Goal: Task Accomplishment & Management: Manage account settings

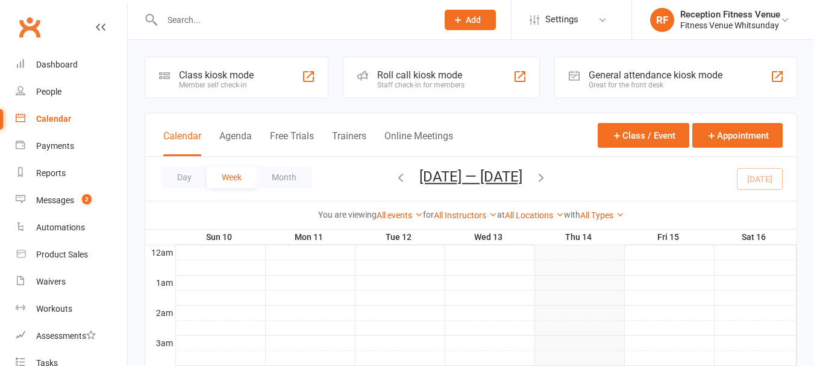
click at [602, 75] on div "General attendance kiosk mode" at bounding box center [656, 74] width 134 height 11
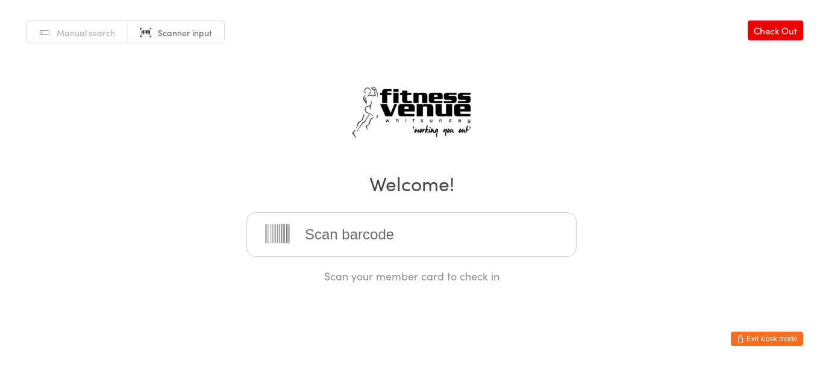
click at [777, 336] on button "Exit kiosk mode" at bounding box center [767, 339] width 72 height 14
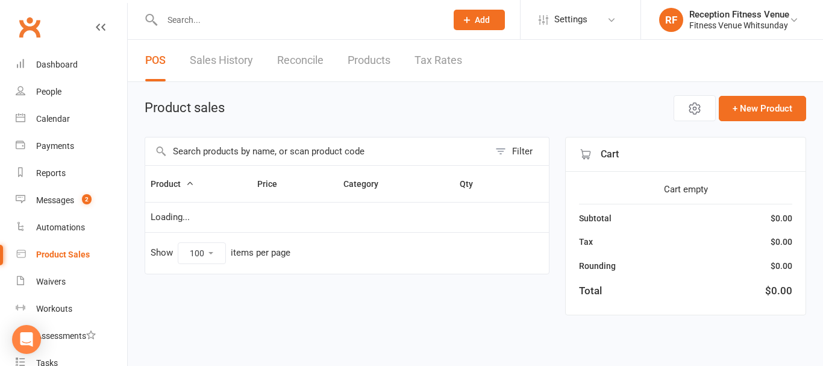
select select "100"
click at [207, 18] on input "text" at bounding box center [299, 19] width 280 height 17
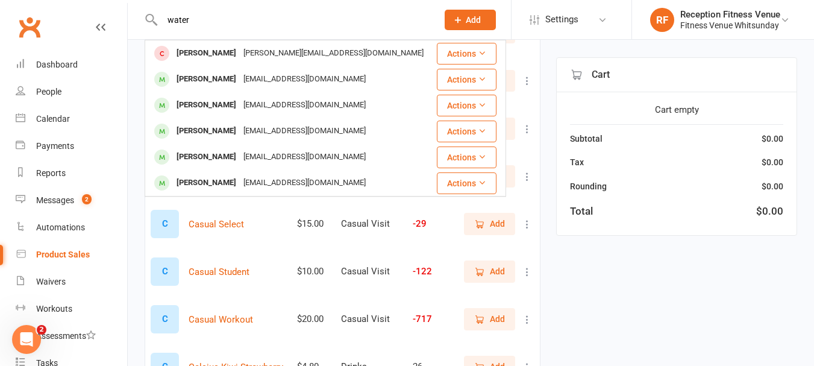
scroll to position [1206, 0]
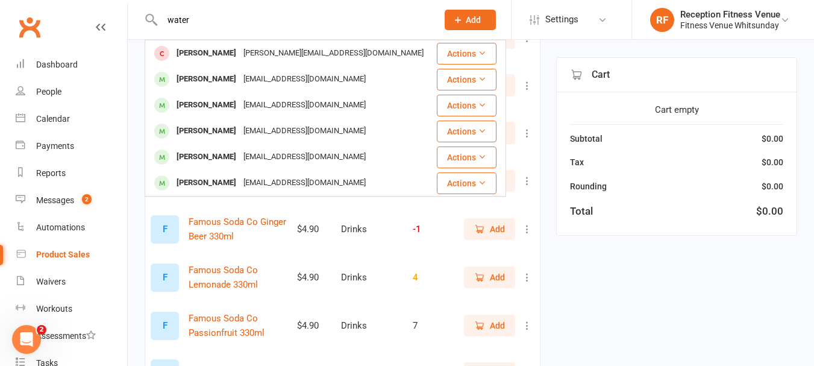
type input "water"
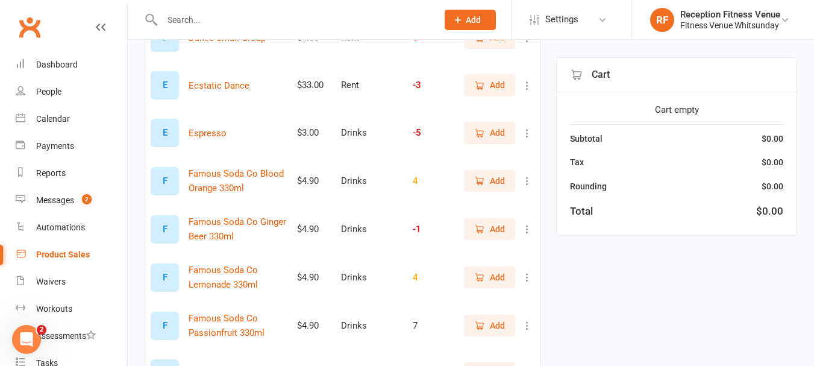
click at [75, 251] on div "Product Sales" at bounding box center [63, 255] width 54 height 10
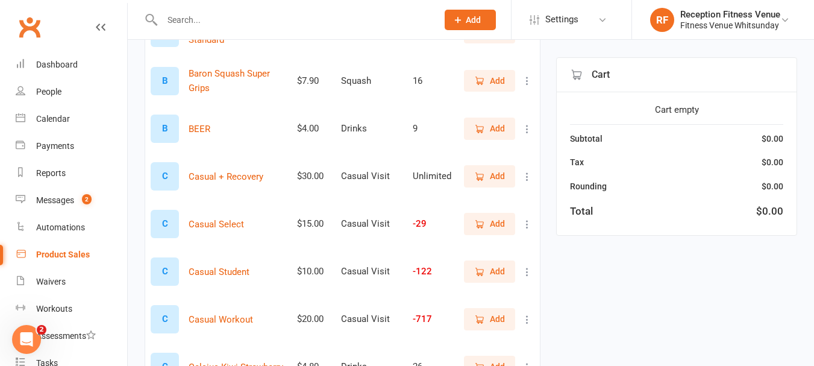
scroll to position [0, 0]
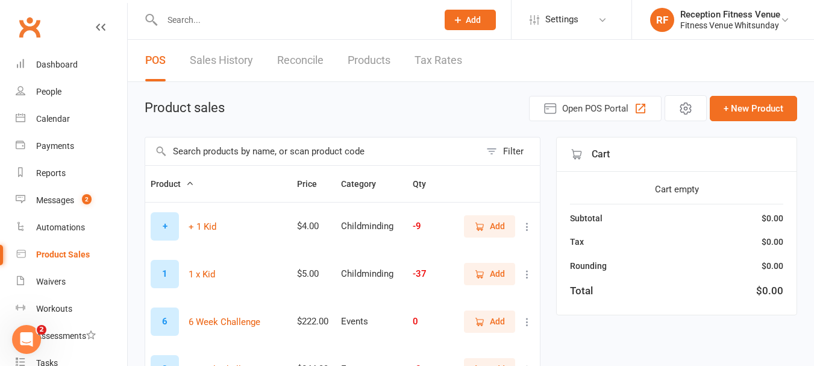
click at [243, 151] on input "text" at bounding box center [312, 151] width 335 height 28
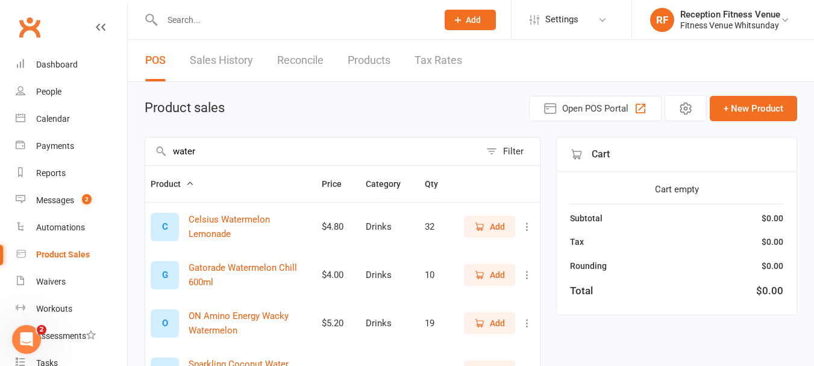
scroll to position [315, 0]
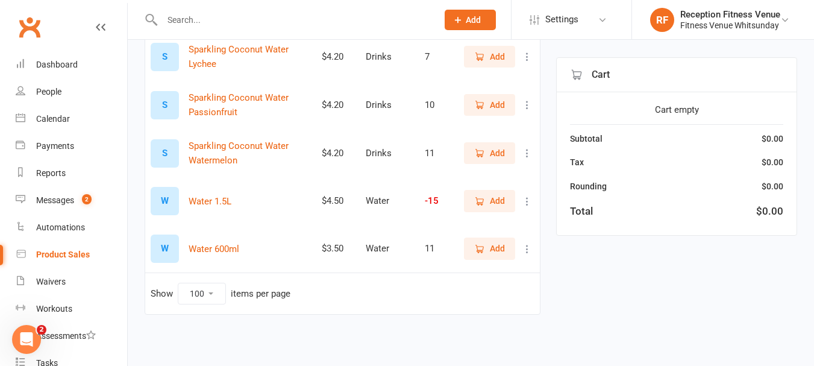
type input "water"
click at [499, 195] on span "Add" at bounding box center [497, 200] width 15 height 13
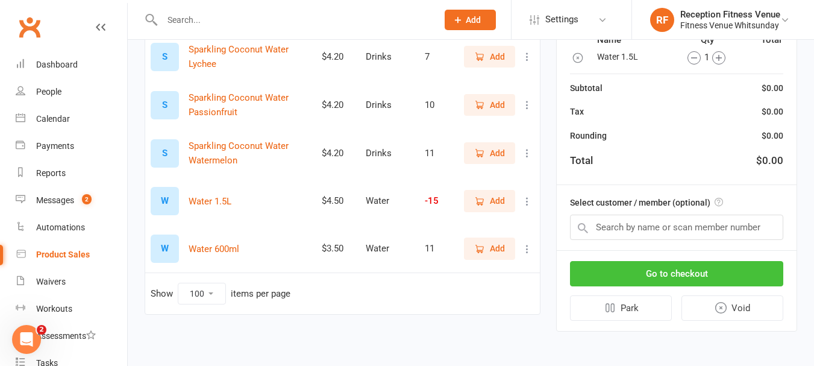
click at [641, 262] on button "Go to checkout" at bounding box center [676, 273] width 213 height 25
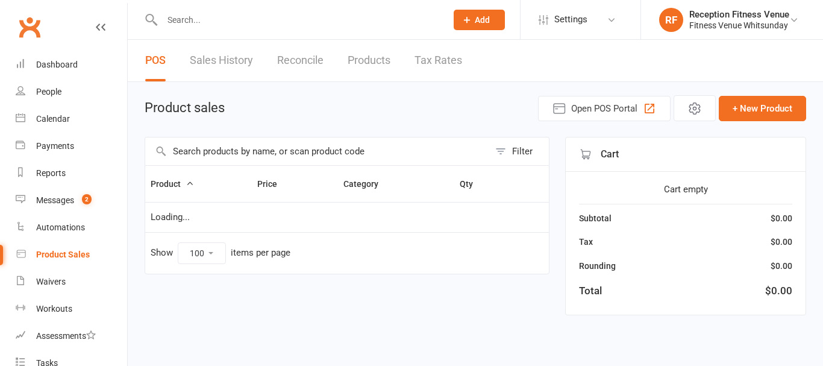
select select "100"
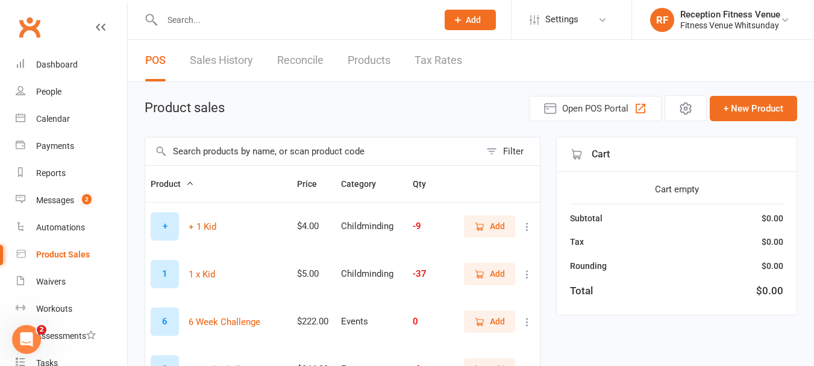
click at [347, 149] on input "text" at bounding box center [312, 151] width 335 height 28
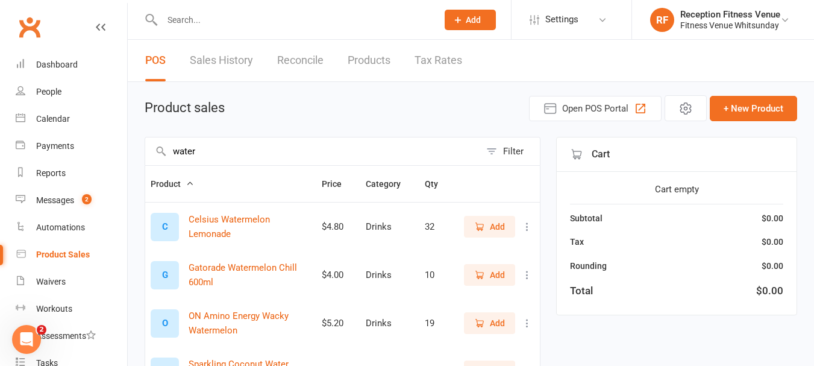
scroll to position [315, 0]
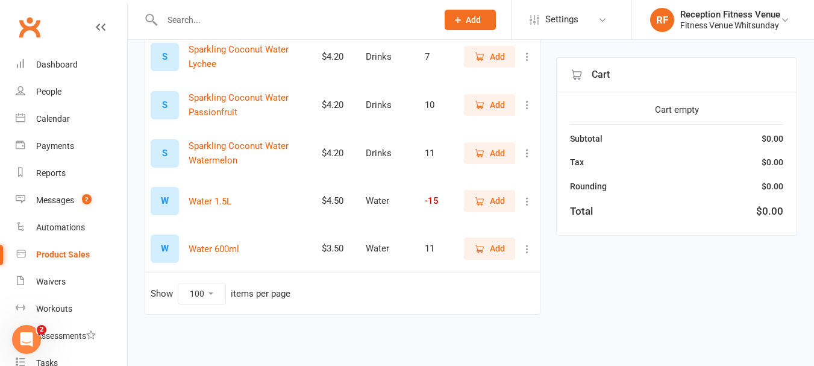
type input "water"
click at [500, 204] on span "Add" at bounding box center [497, 200] width 15 height 13
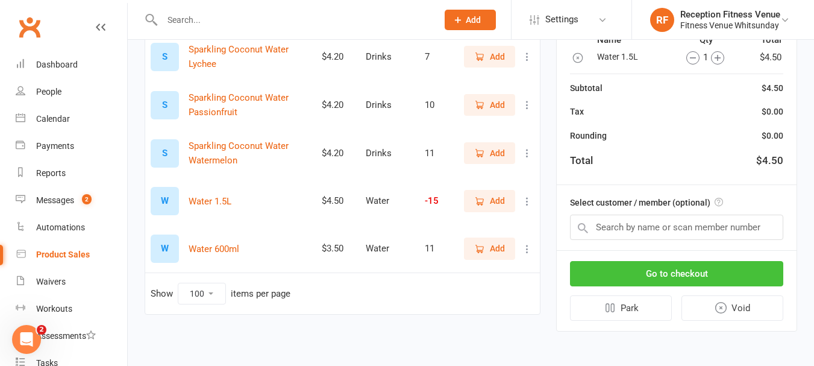
click at [752, 275] on button "Go to checkout" at bounding box center [676, 273] width 213 height 25
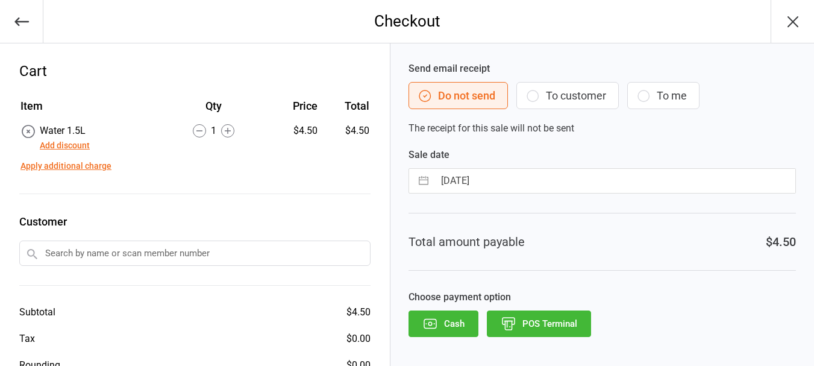
click at [571, 312] on button "POS Terminal" at bounding box center [539, 323] width 104 height 27
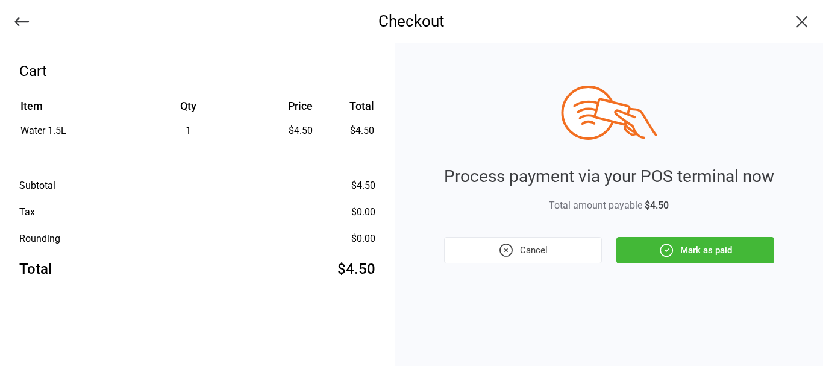
click at [650, 264] on div "Process payment via your POS terminal now Total amount payable $4.50 Cancel Mar…" at bounding box center [609, 204] width 428 height 322
click at [668, 251] on icon "button" at bounding box center [667, 250] width 16 height 16
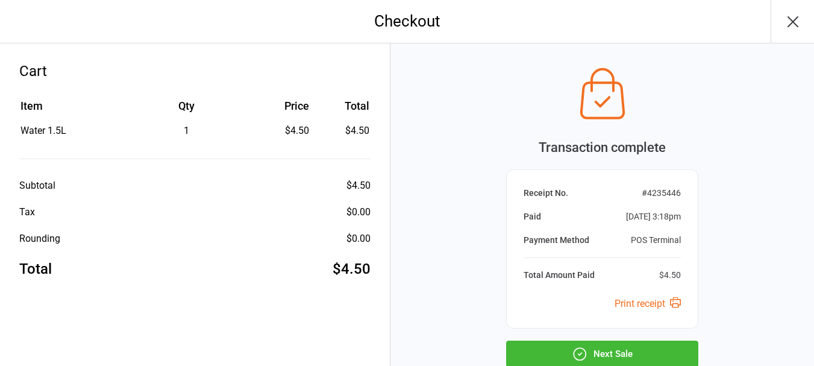
click at [655, 356] on button "Next Sale" at bounding box center [602, 354] width 192 height 27
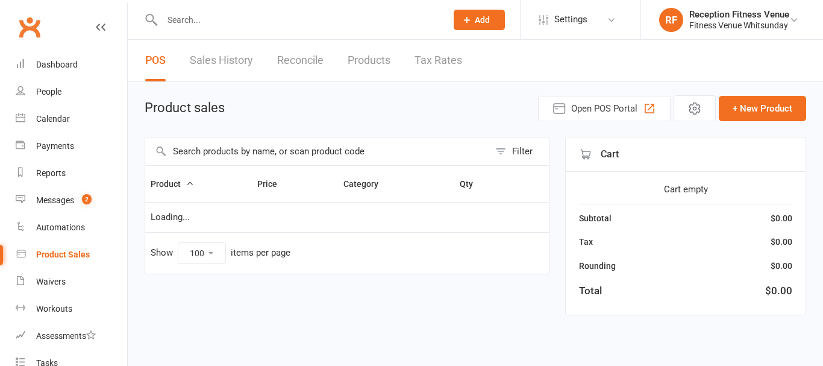
select select "100"
click at [48, 110] on link "Calendar" at bounding box center [72, 118] width 112 height 27
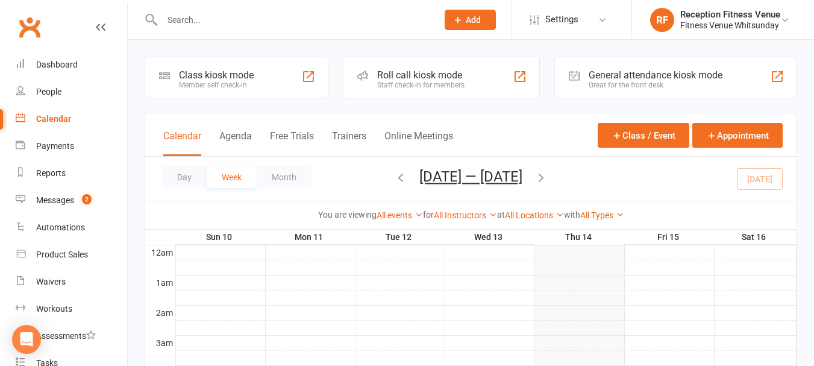
click at [599, 82] on div "Great for the front desk" at bounding box center [656, 85] width 134 height 8
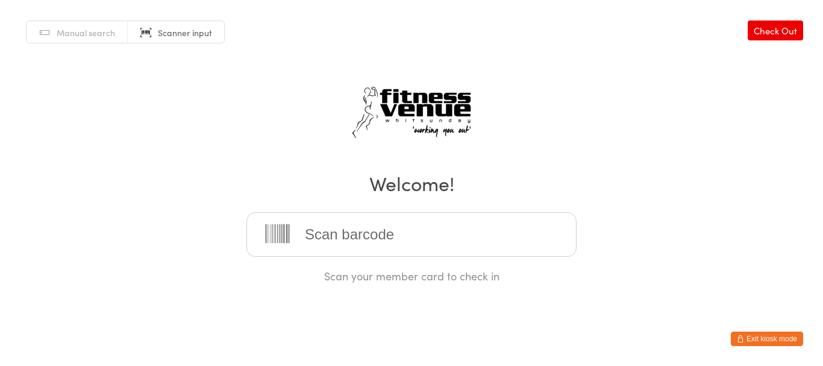
click at [794, 333] on button "Exit kiosk mode" at bounding box center [767, 339] width 72 height 14
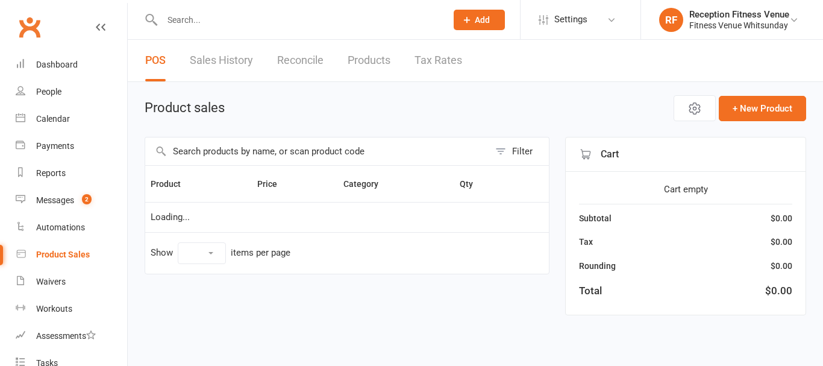
select select "100"
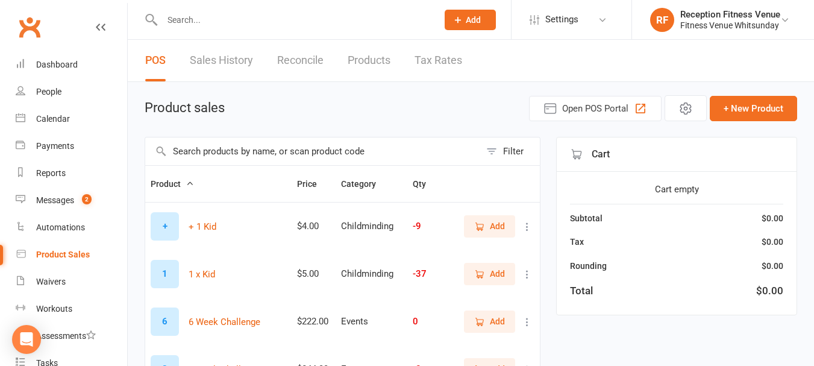
click at [191, 154] on input "text" at bounding box center [312, 151] width 335 height 28
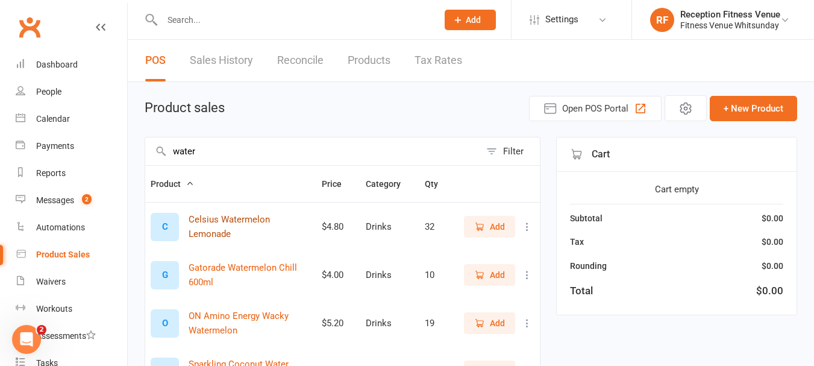
scroll to position [315, 0]
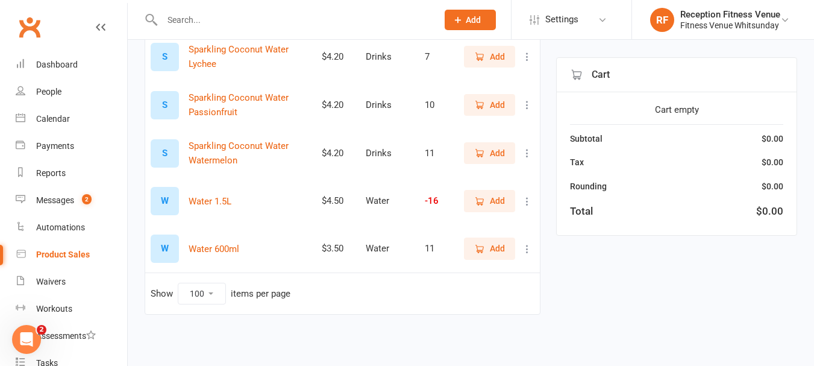
type input "water"
click at [503, 247] on span "Add" at bounding box center [497, 248] width 15 height 13
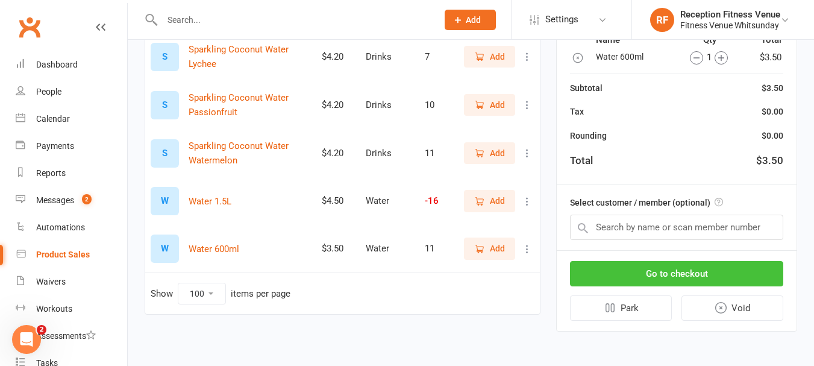
click at [738, 269] on button "Go to checkout" at bounding box center [676, 273] width 213 height 25
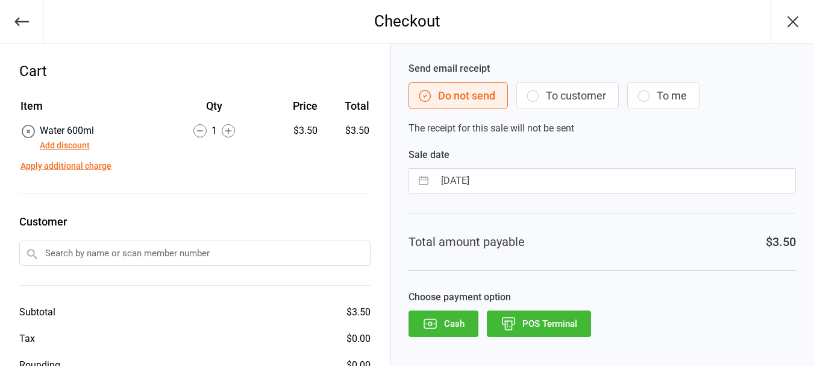
click at [540, 322] on button "POS Terminal" at bounding box center [539, 323] width 104 height 27
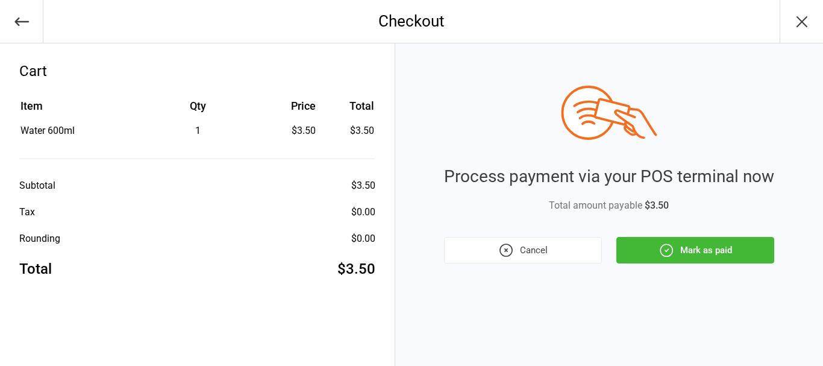
click at [728, 253] on button "Mark as paid" at bounding box center [696, 250] width 158 height 27
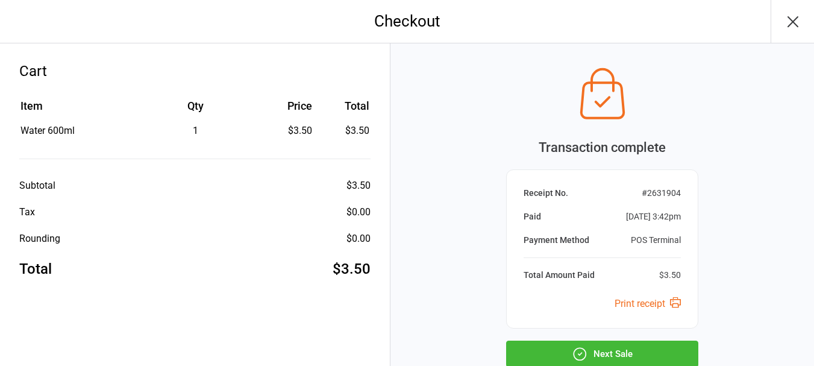
click at [609, 351] on button "Next Sale" at bounding box center [602, 354] width 192 height 27
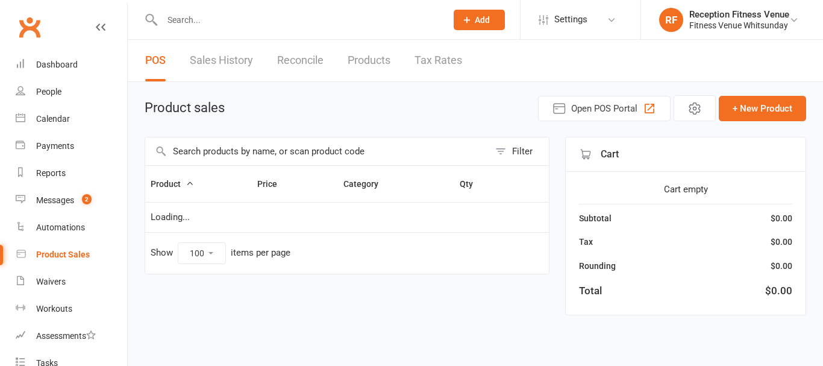
select select "100"
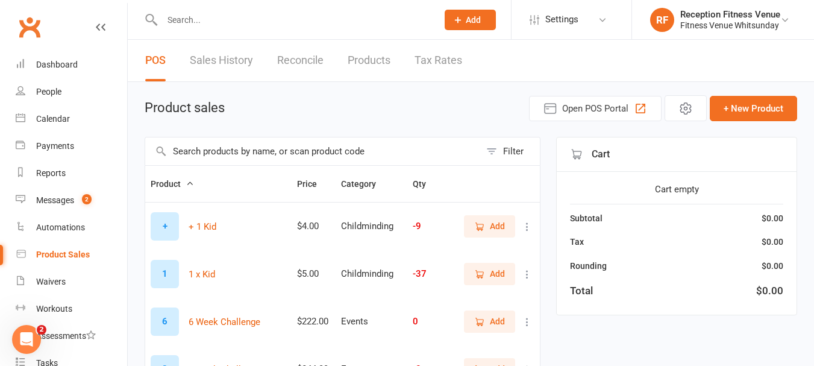
click at [33, 344] on div "Open Intercom Messenger" at bounding box center [27, 339] width 40 height 40
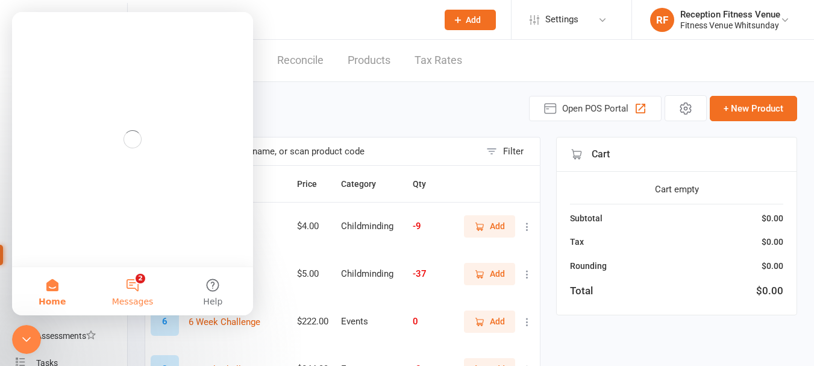
click at [109, 291] on button "2 Messages" at bounding box center [132, 291] width 80 height 48
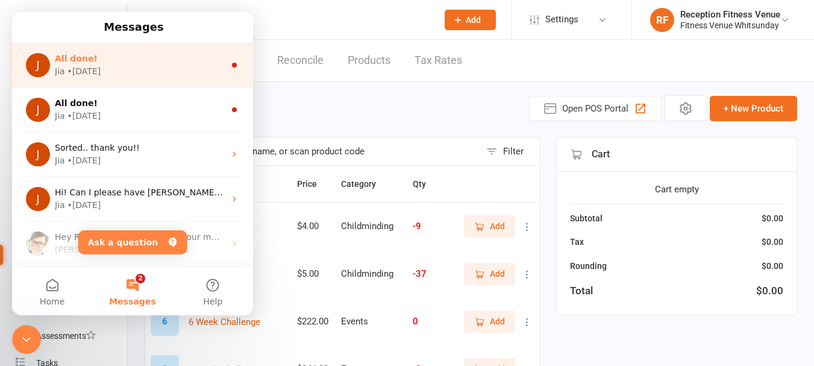
click at [95, 61] on div "All done!" at bounding box center [140, 58] width 170 height 13
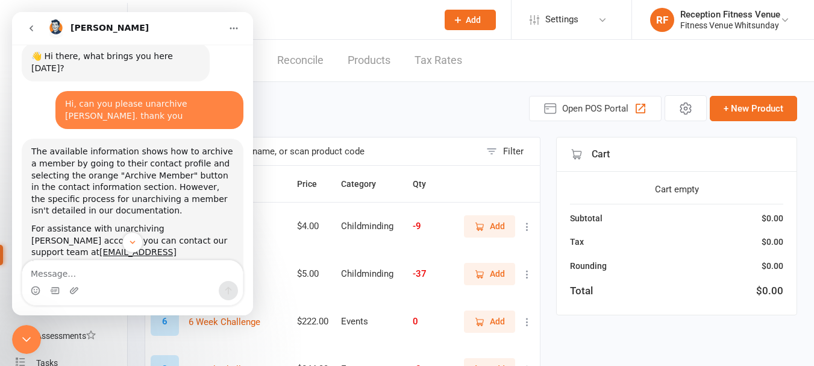
scroll to position [421, 0]
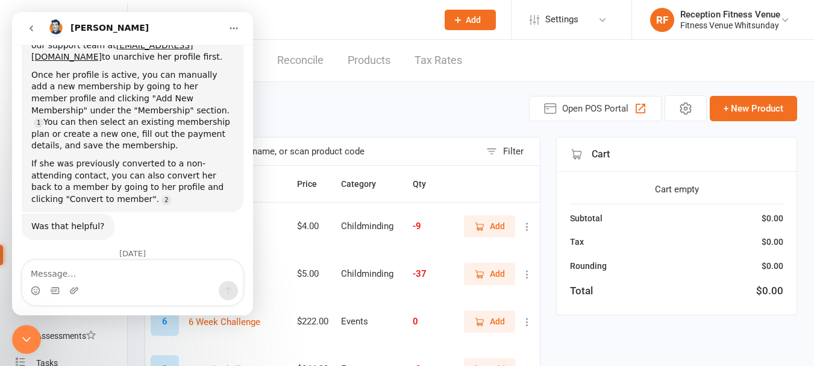
click at [343, 109] on div "Product sales Open POS Portal + New Product" at bounding box center [471, 108] width 653 height 26
click at [29, 332] on icon "Close Intercom Messenger" at bounding box center [26, 339] width 14 height 14
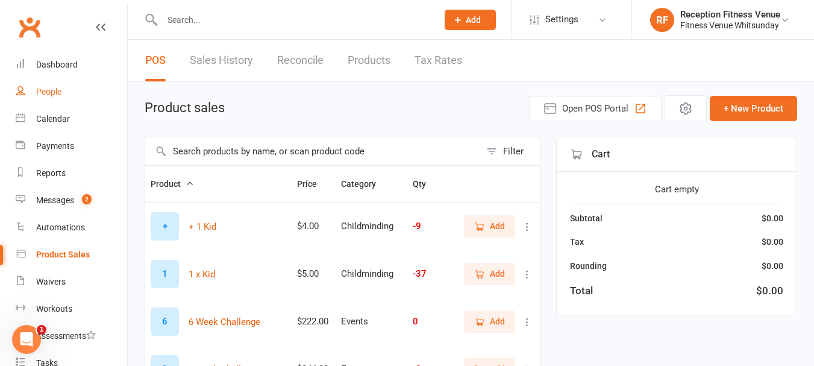
click at [54, 80] on link "People" at bounding box center [72, 91] width 112 height 27
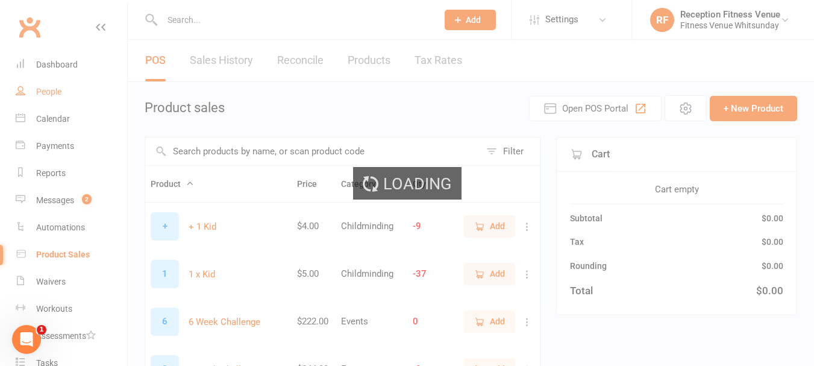
select select "100"
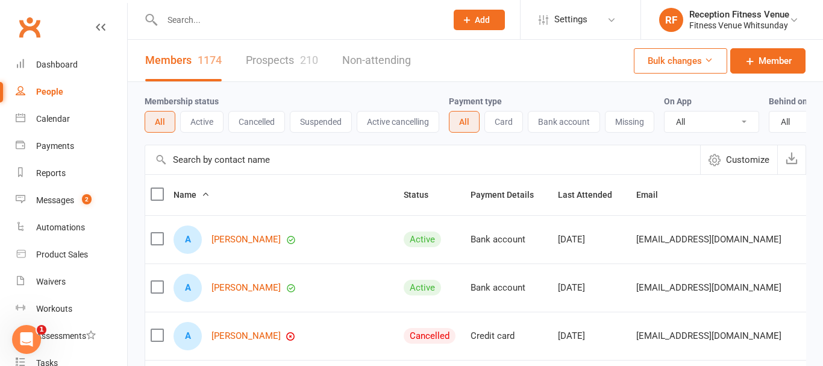
click at [200, 20] on input "text" at bounding box center [299, 19] width 280 height 17
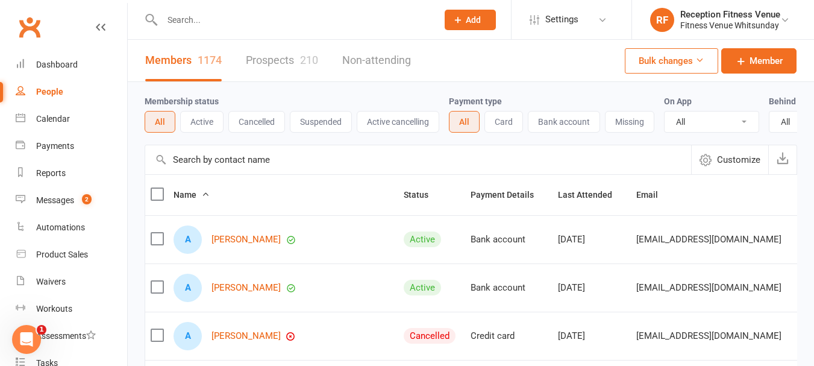
click at [200, 20] on input "text" at bounding box center [294, 19] width 271 height 17
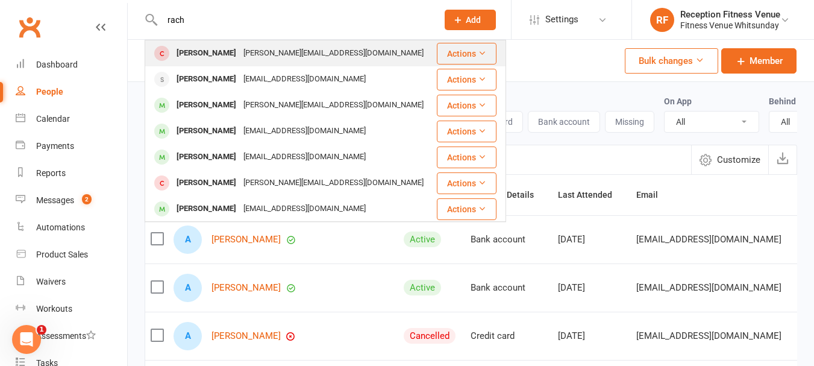
type input "rach"
click at [204, 49] on div "Rachel Allen" at bounding box center [206, 53] width 67 height 17
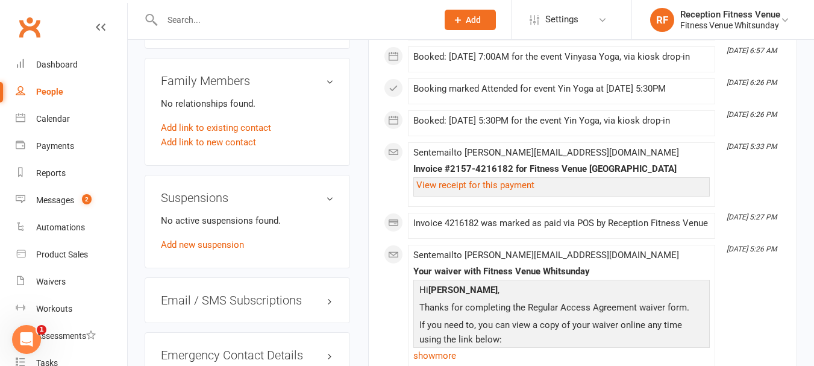
scroll to position [603, 0]
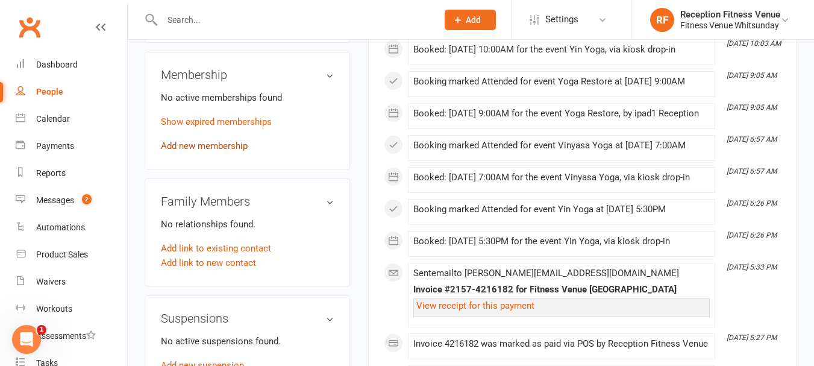
click at [196, 140] on link "Add new membership" at bounding box center [204, 145] width 87 height 11
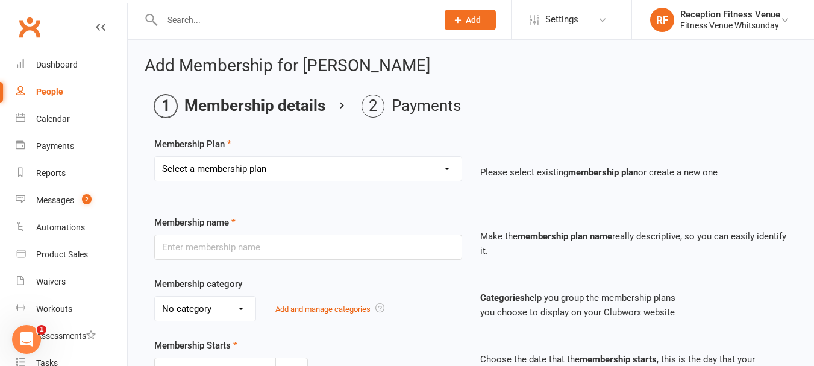
click at [271, 171] on select "Select a membership plan Create new Membership Plan Regular Access Ongoing Regu…" at bounding box center [308, 169] width 307 height 24
select select "11"
click at [155, 157] on select "Select a membership plan Create new Membership Plan Regular Access Ongoing Regu…" at bounding box center [308, 169] width 307 height 24
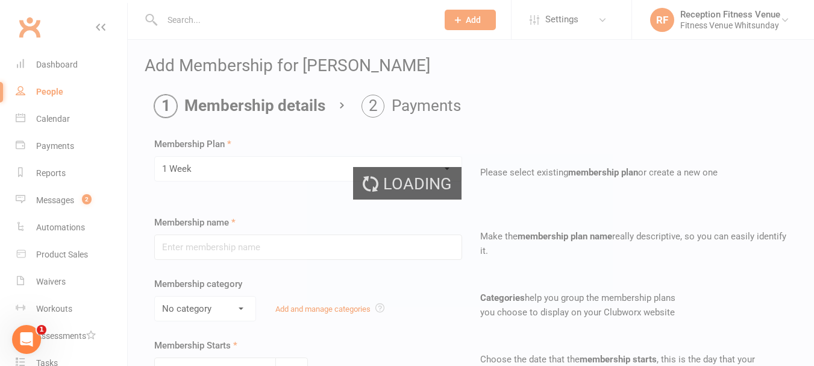
type input "1 Week"
select select "2"
type input "1"
select select "1"
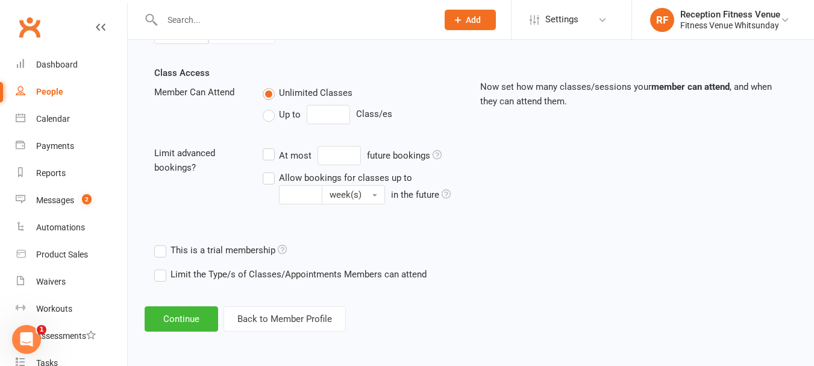
scroll to position [99, 0]
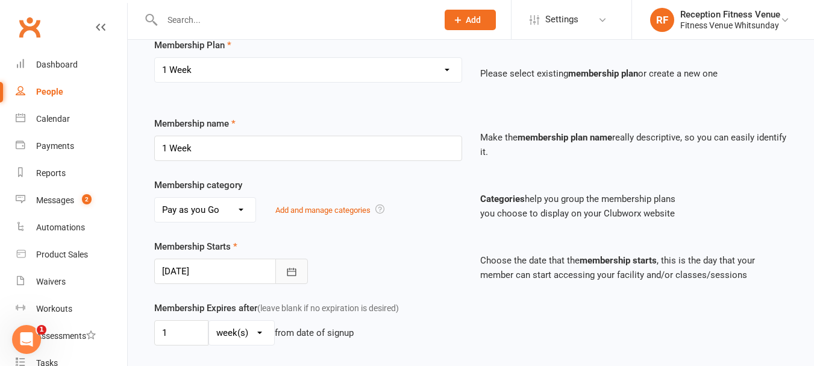
click at [289, 274] on icon "button" at bounding box center [292, 272] width 12 height 12
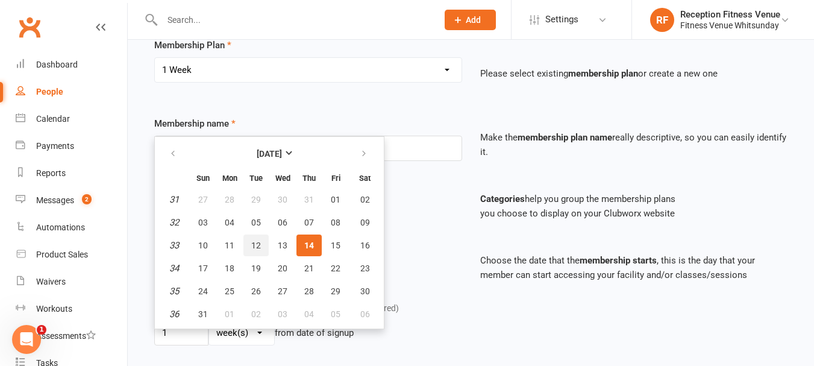
click at [257, 247] on span "12" at bounding box center [256, 246] width 10 height 10
type input "12 Aug 2025"
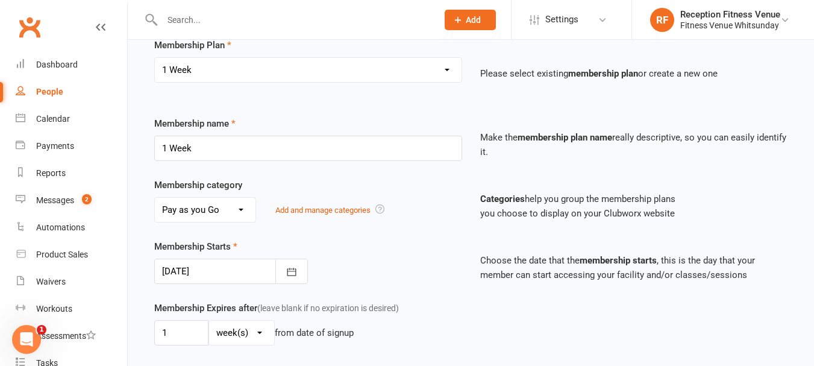
scroll to position [400, 0]
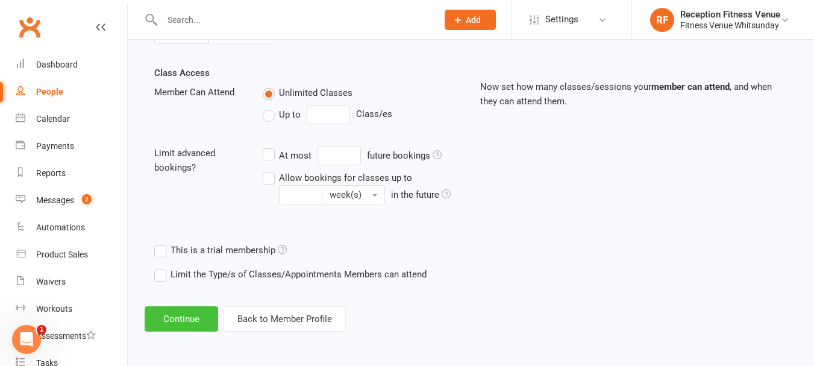
click at [194, 319] on button "Continue" at bounding box center [182, 318] width 74 height 25
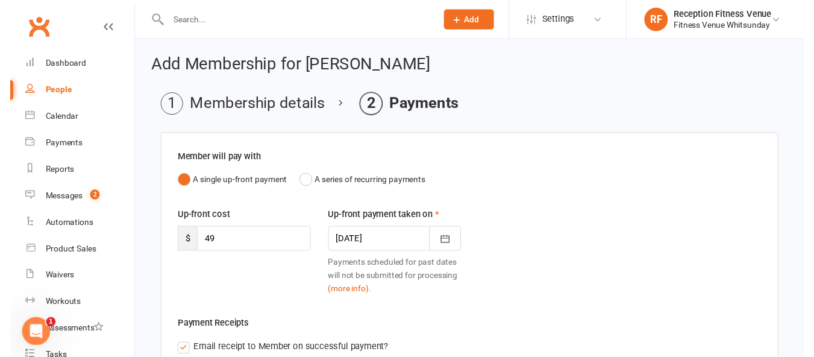
scroll to position [389, 0]
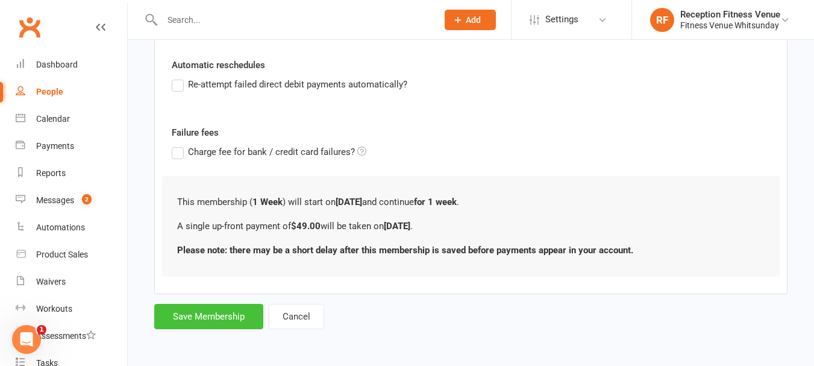
click at [237, 316] on button "Save Membership" at bounding box center [208, 316] width 109 height 25
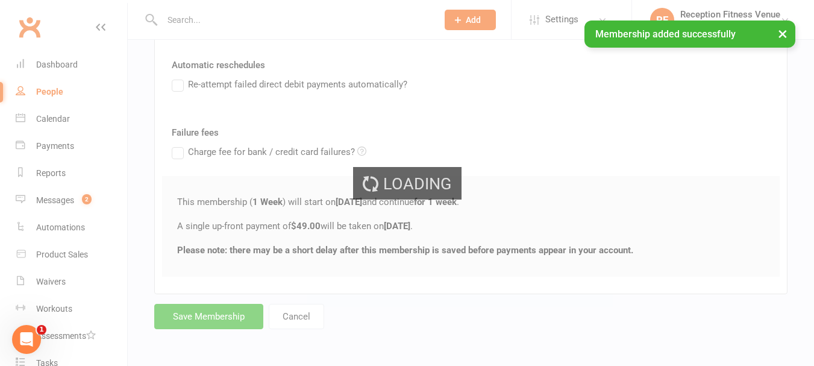
scroll to position [421, 0]
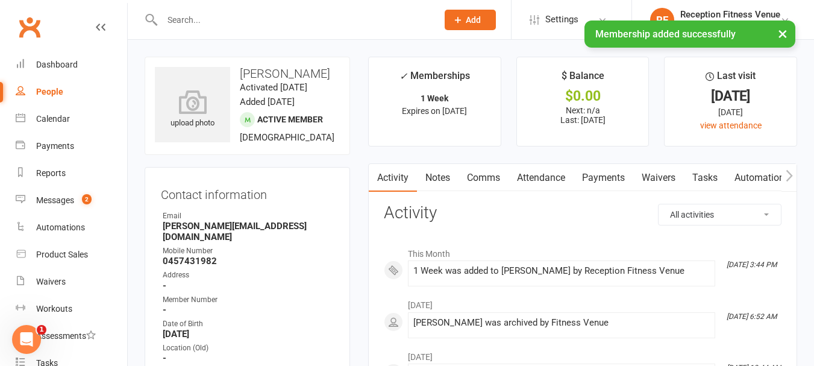
click at [600, 178] on link "Payments" at bounding box center [604, 178] width 60 height 28
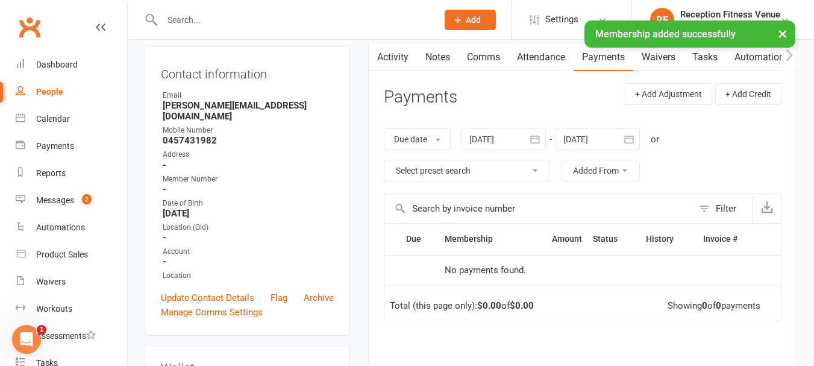
scroll to position [60, 0]
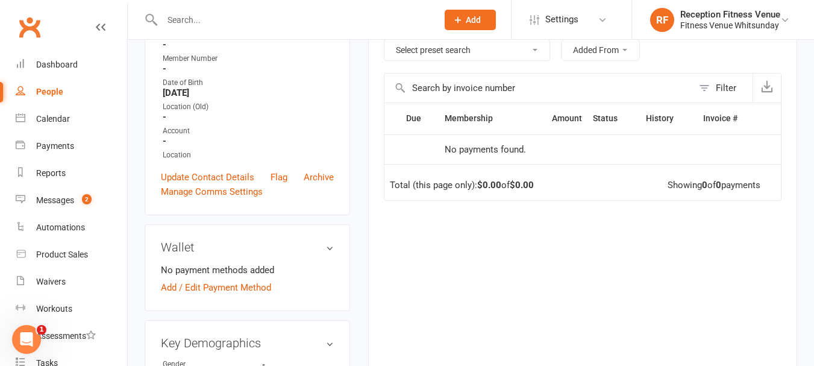
scroll to position [181, 0]
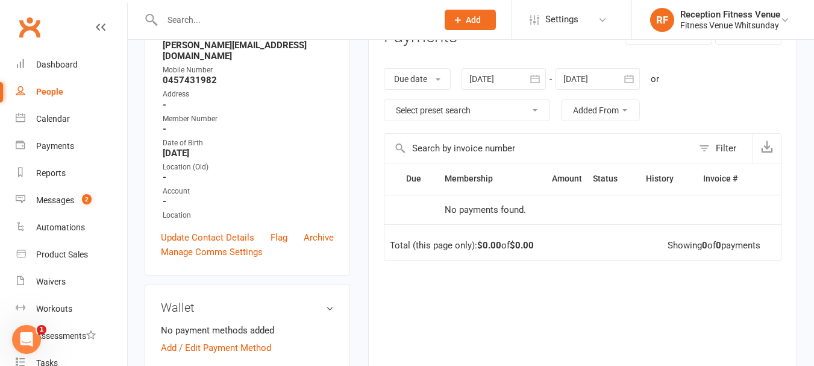
click at [538, 77] on icon "button" at bounding box center [535, 79] width 12 height 12
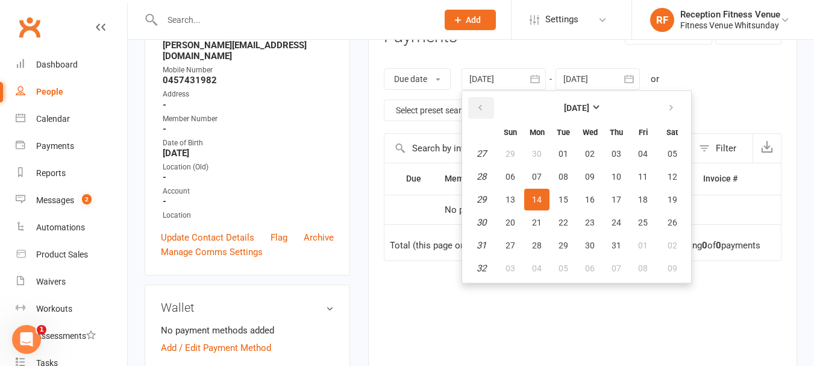
click at [491, 101] on button "button" at bounding box center [481, 108] width 26 height 22
click at [480, 107] on icon "button" at bounding box center [480, 108] width 8 height 10
click at [621, 151] on span "01" at bounding box center [617, 154] width 10 height 10
type input "01 May 2025"
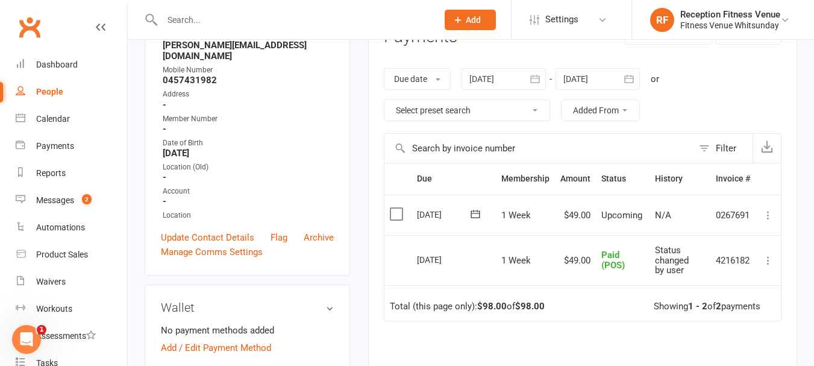
click at [398, 219] on label at bounding box center [398, 214] width 16 height 12
click at [398, 208] on input "checkbox" at bounding box center [394, 208] width 8 height 0
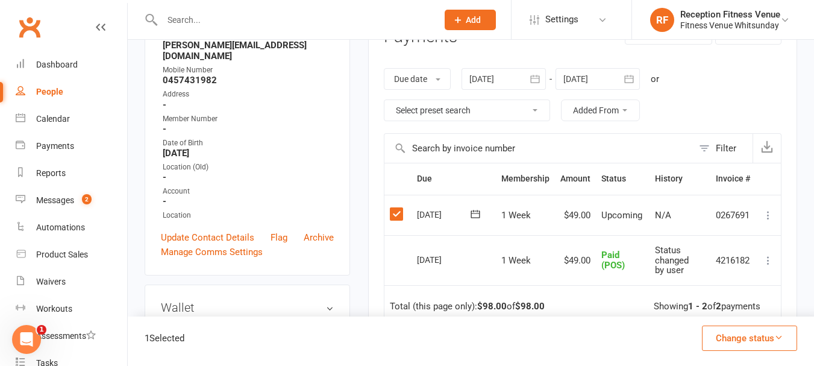
click at [765, 213] on icon at bounding box center [769, 215] width 12 height 12
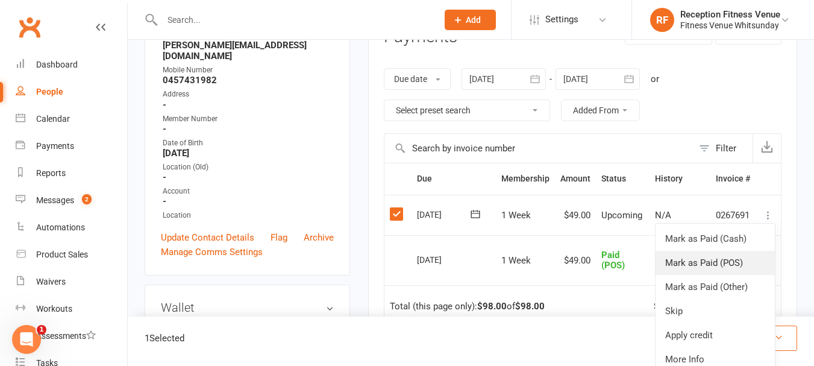
click at [717, 261] on link "Mark as Paid (POS)" at bounding box center [715, 263] width 119 height 24
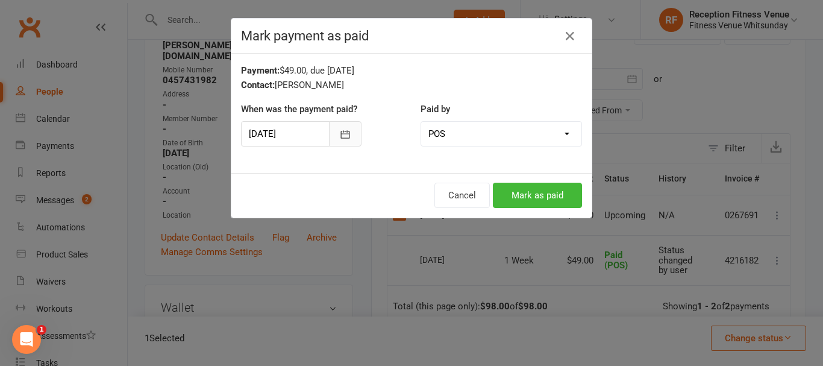
click at [331, 136] on button "button" at bounding box center [345, 133] width 33 height 25
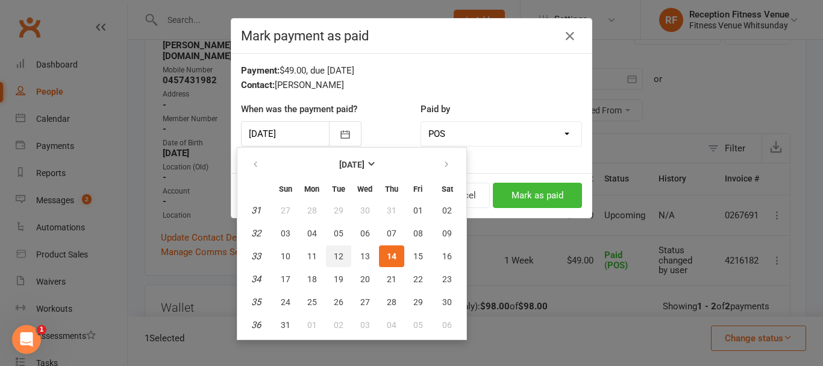
drag, startPoint x: 337, startPoint y: 256, endPoint x: 371, endPoint y: 222, distance: 48.2
click at [336, 256] on span "12" at bounding box center [339, 256] width 10 height 10
type input "12 Aug 2025"
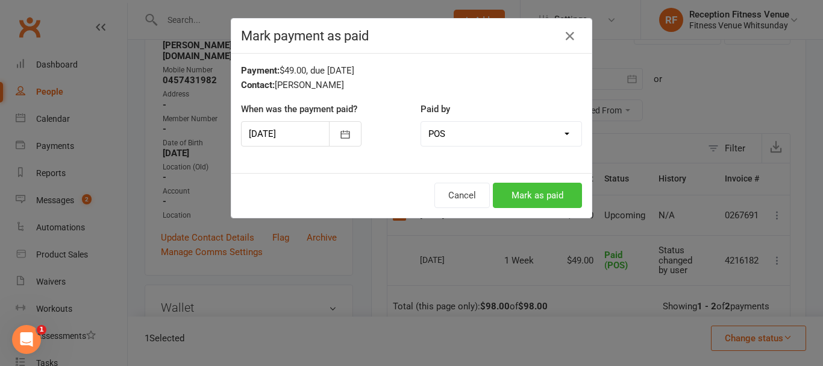
click at [519, 198] on button "Mark as paid" at bounding box center [537, 195] width 89 height 25
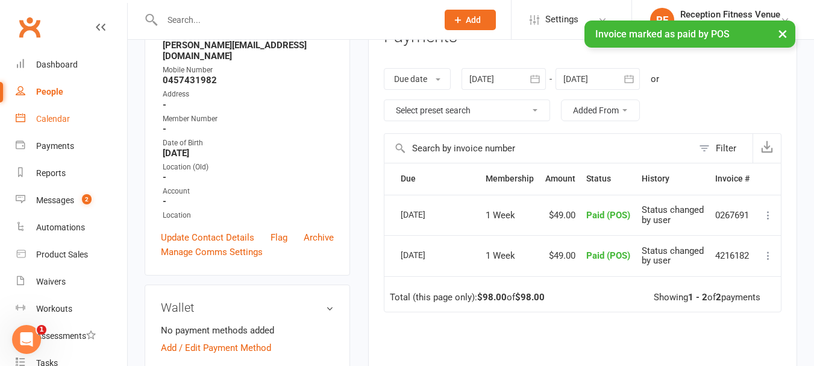
scroll to position [60, 0]
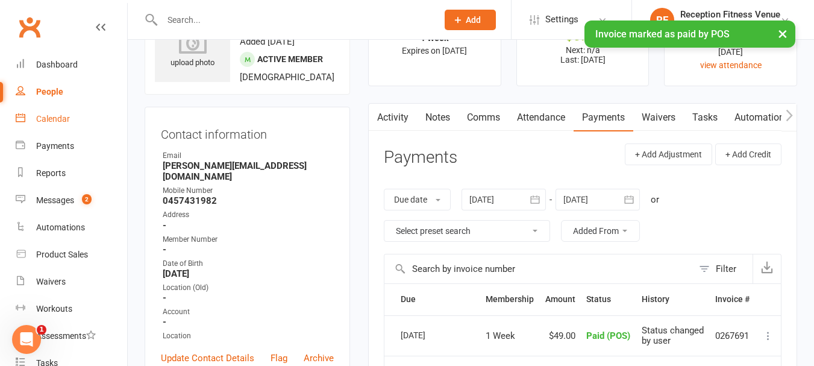
click at [46, 112] on link "Calendar" at bounding box center [72, 118] width 112 height 27
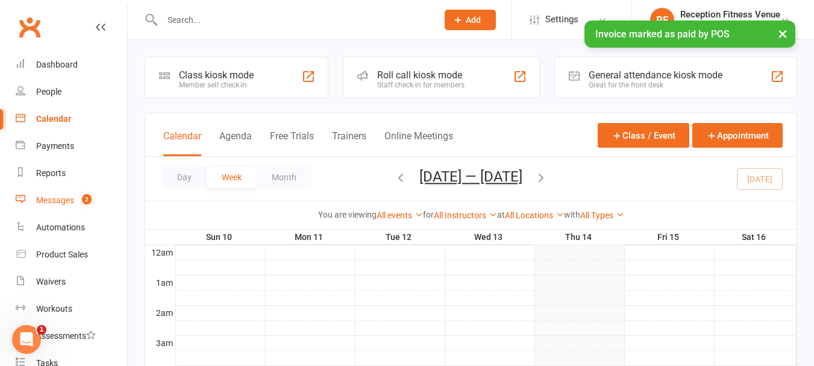
click at [68, 199] on div "Messages" at bounding box center [55, 200] width 38 height 10
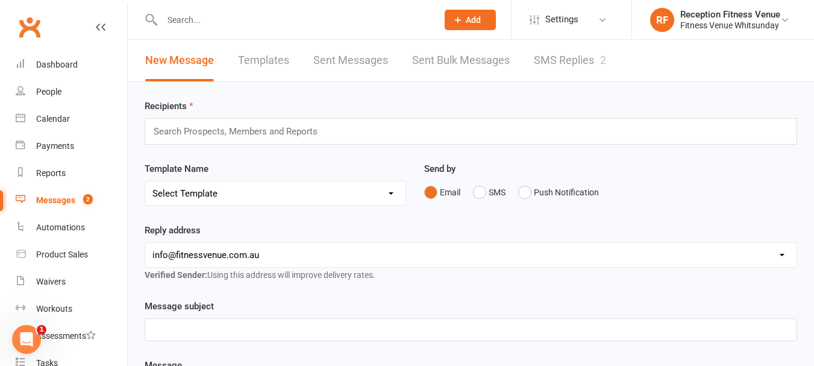
click at [567, 66] on link "SMS Replies 2" at bounding box center [570, 61] width 72 height 42
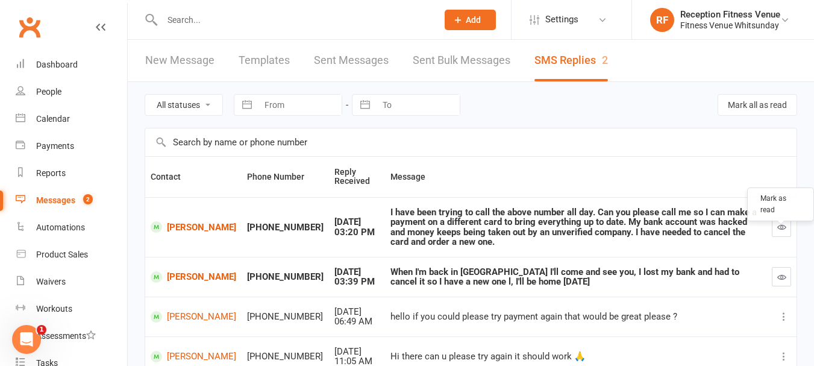
click at [778, 229] on icon "button" at bounding box center [782, 226] width 9 height 9
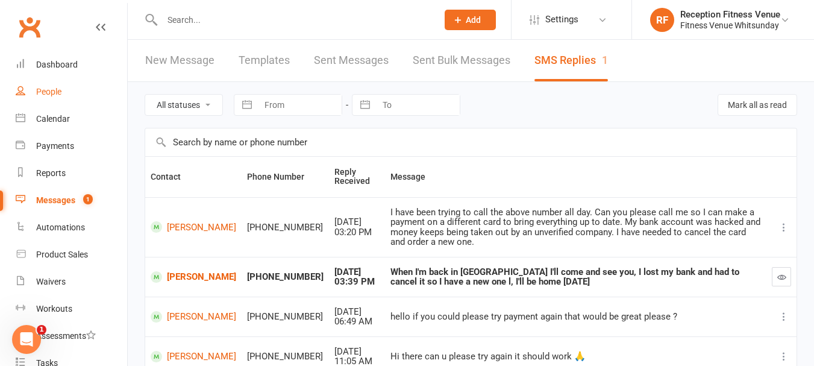
click at [42, 92] on div "People" at bounding box center [48, 92] width 25 height 10
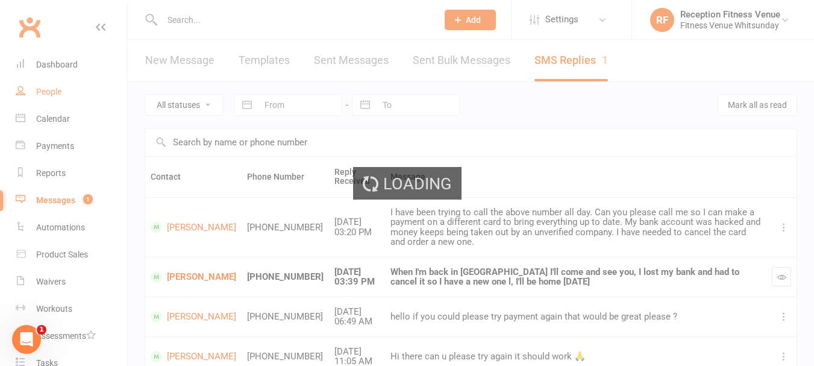
select select "100"
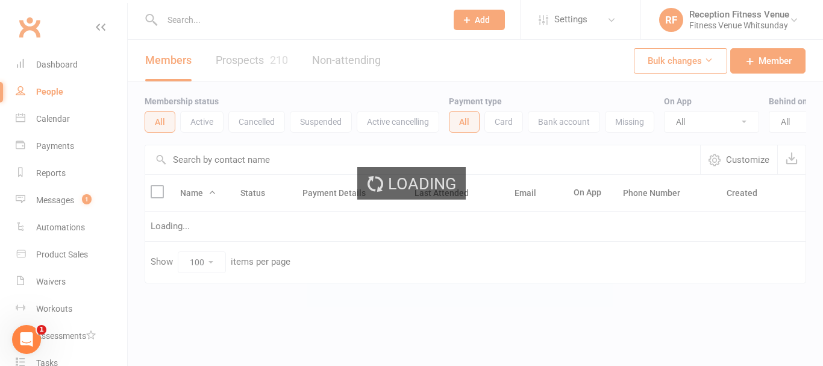
click at [190, 22] on ui-view "Prospect Member Non-attending contact Class / event Appointment Task Membership…" at bounding box center [411, 166] width 823 height 327
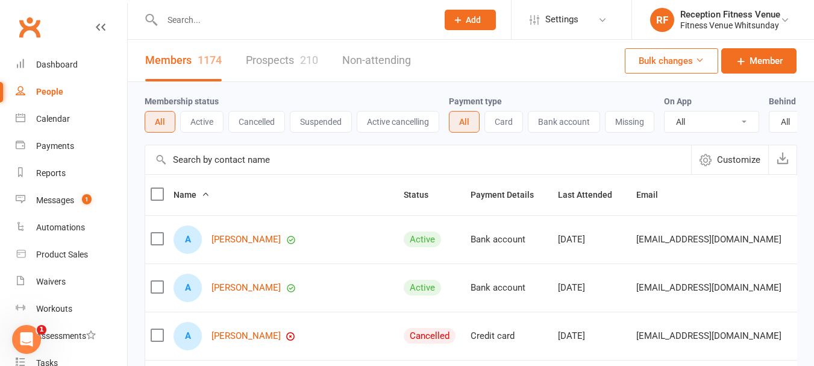
click at [186, 22] on input "text" at bounding box center [294, 19] width 271 height 17
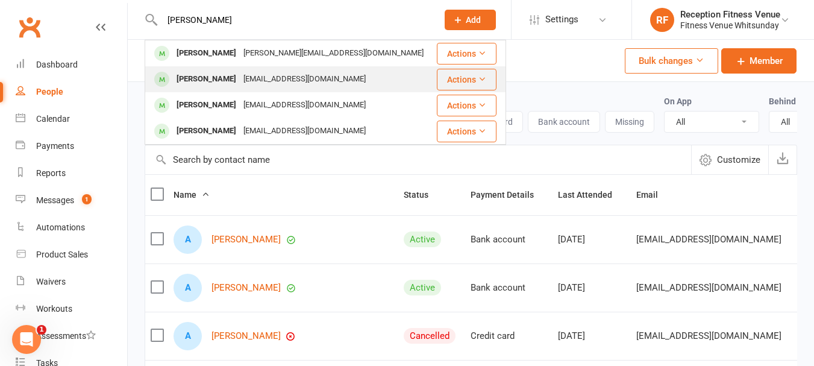
type input "tony"
click at [209, 74] on div "Tony Randles" at bounding box center [206, 79] width 67 height 17
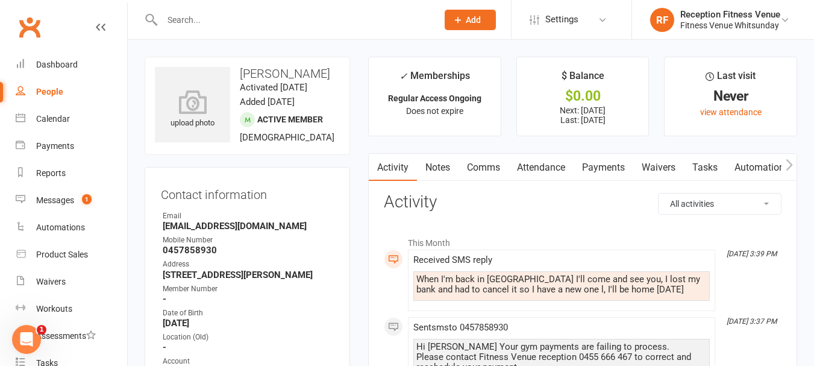
click at [596, 166] on link "Payments" at bounding box center [604, 168] width 60 height 28
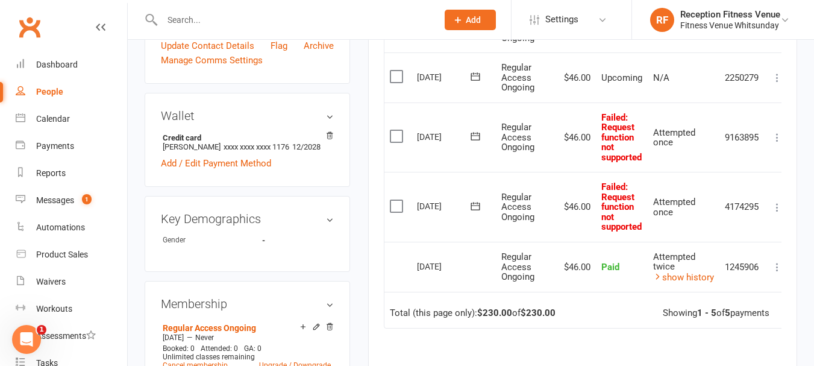
scroll to position [301, 0]
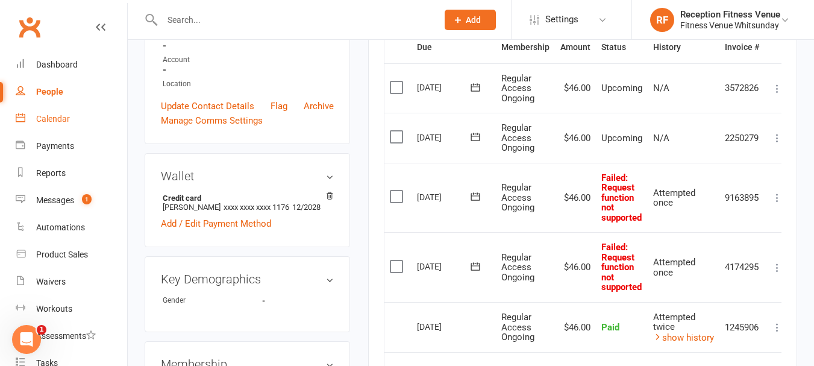
click at [47, 118] on div "Calendar" at bounding box center [53, 119] width 34 height 10
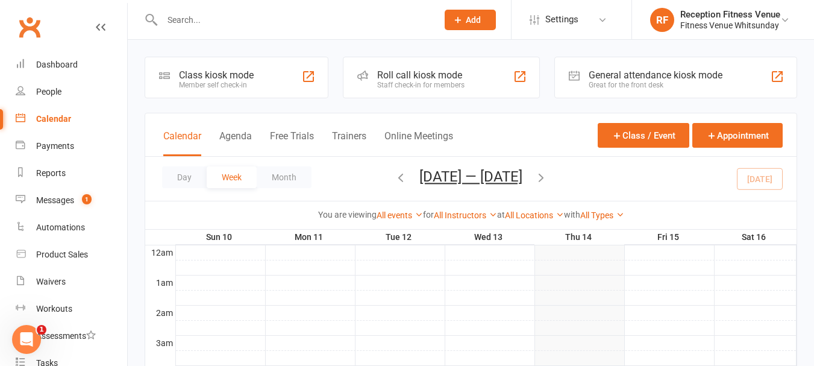
click at [676, 77] on div "General attendance kiosk mode" at bounding box center [656, 74] width 134 height 11
